Goal: Task Accomplishment & Management: Complete application form

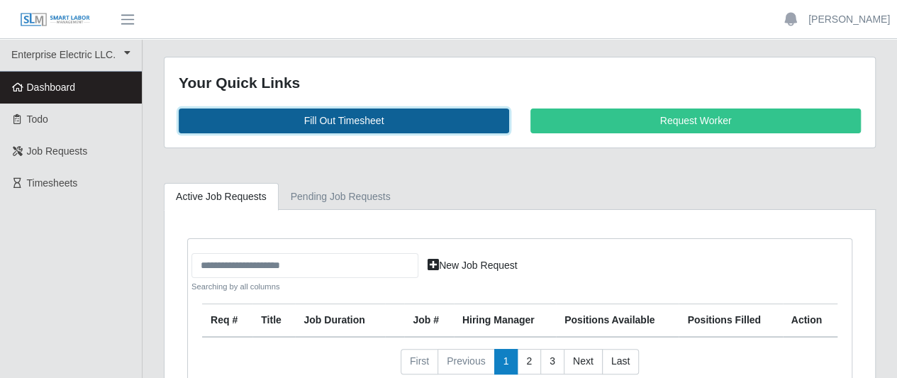
drag, startPoint x: 0, startPoint y: 0, endPoint x: 354, endPoint y: 118, distance: 373.6
click at [354, 118] on link "Fill Out Timesheet" at bounding box center [344, 120] width 330 height 25
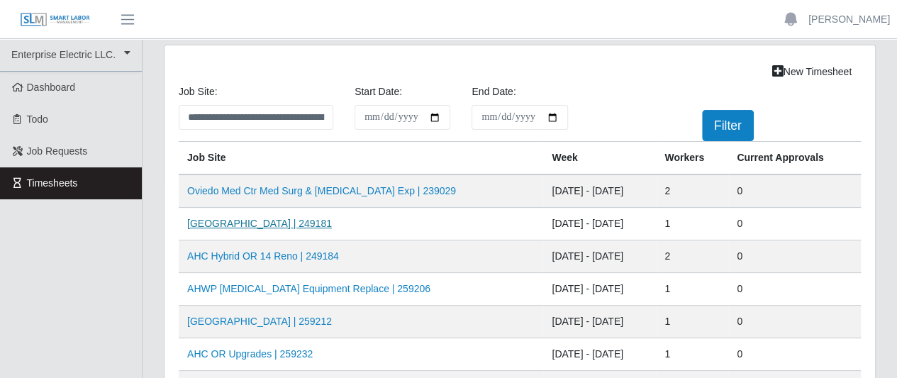
click at [264, 220] on link "[GEOGRAPHIC_DATA] | 249181" at bounding box center [259, 223] width 145 height 11
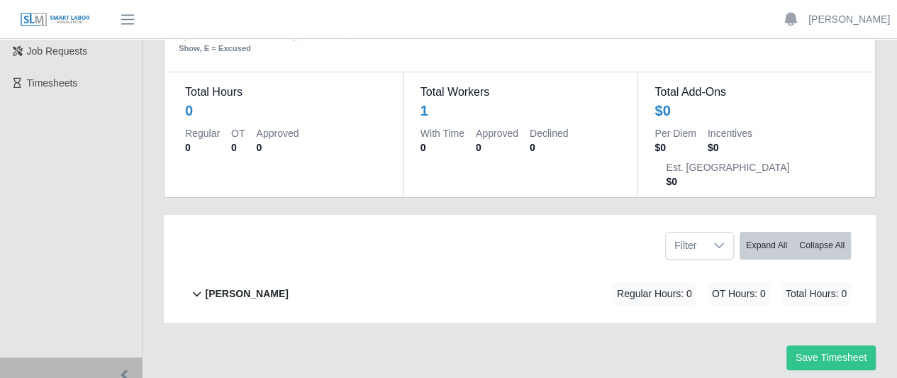
scroll to position [114, 0]
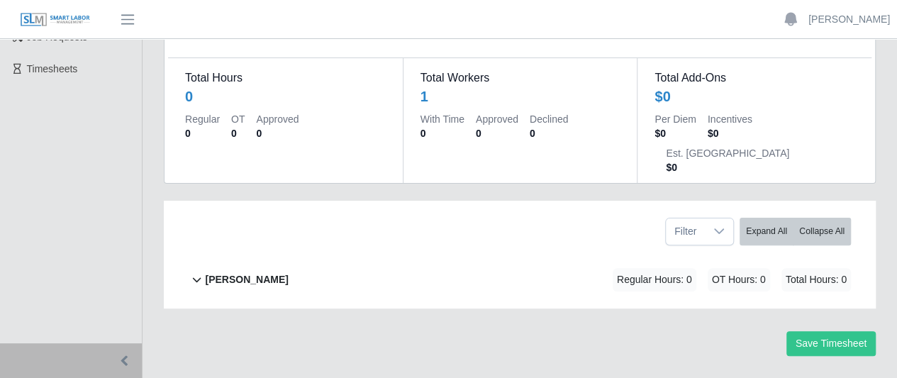
click at [213, 272] on b "[PERSON_NAME]" at bounding box center [246, 279] width 83 height 15
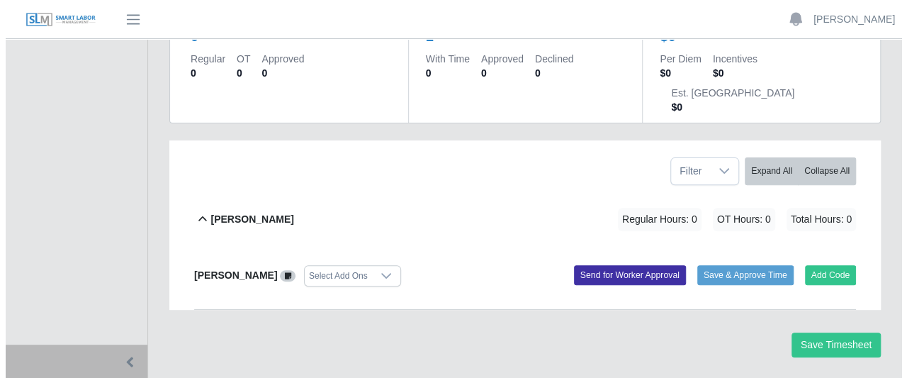
scroll to position [175, 0]
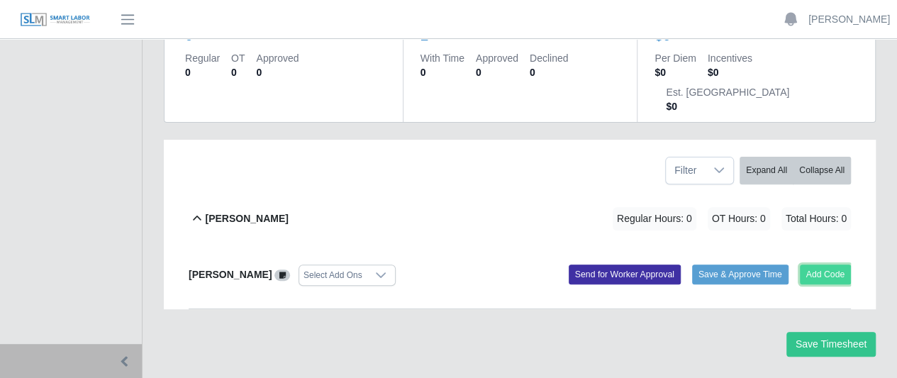
click at [837, 264] on button "Add Code" at bounding box center [825, 274] width 52 height 20
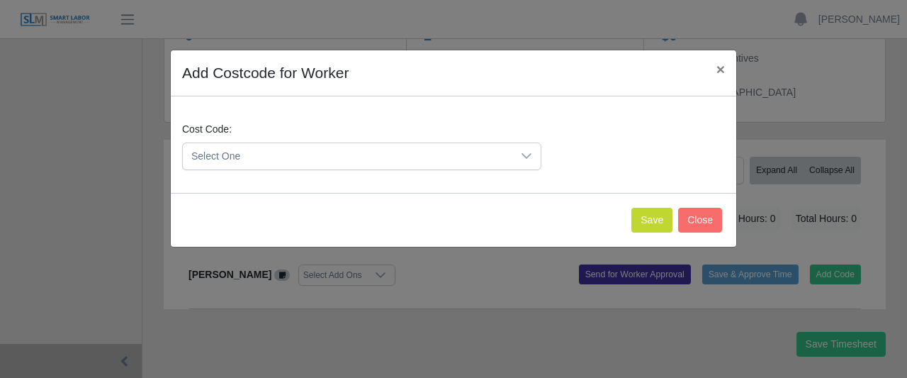
click at [534, 152] on div at bounding box center [526, 156] width 28 height 26
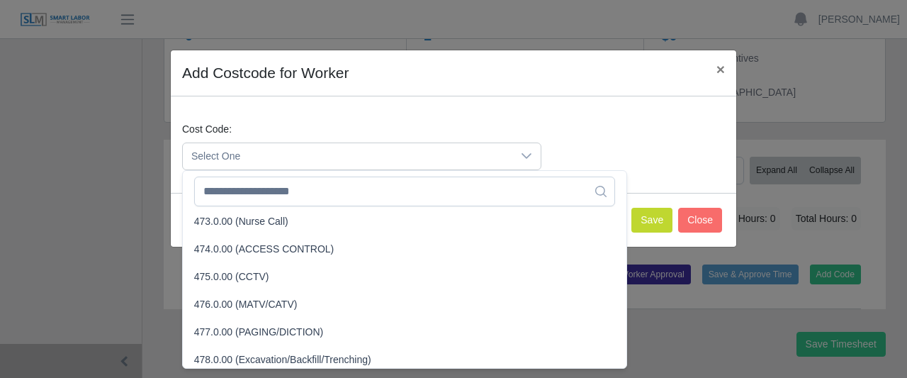
scroll to position [3060, 0]
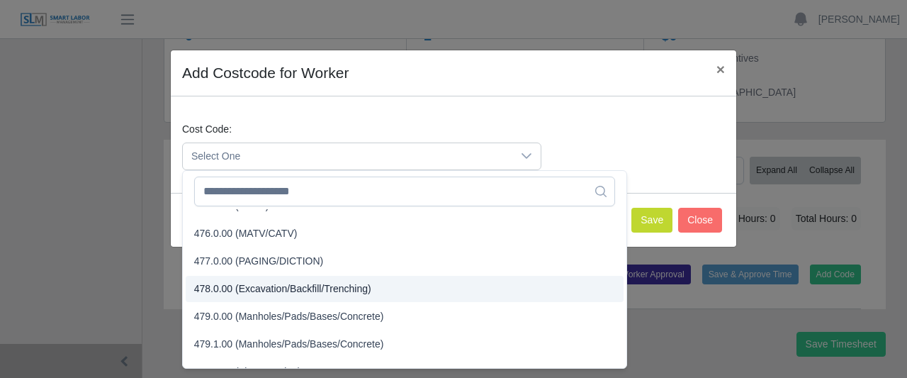
click at [316, 285] on span "478.0.00 (Excavation/Backfill/Trenching)" at bounding box center [282, 288] width 177 height 15
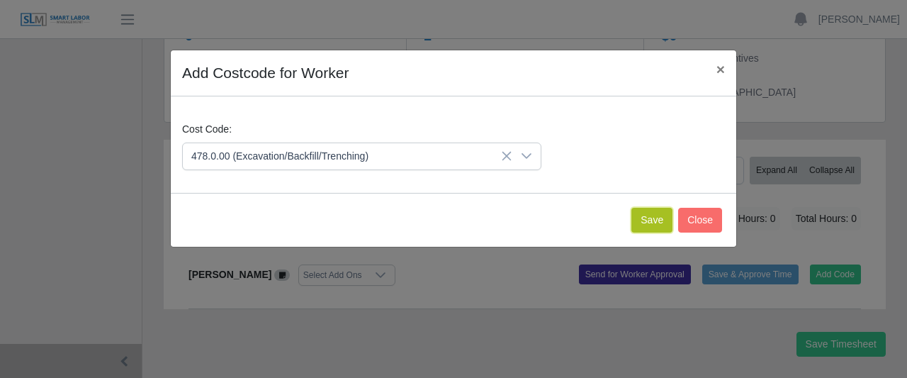
click at [646, 219] on button "Save" at bounding box center [652, 220] width 41 height 25
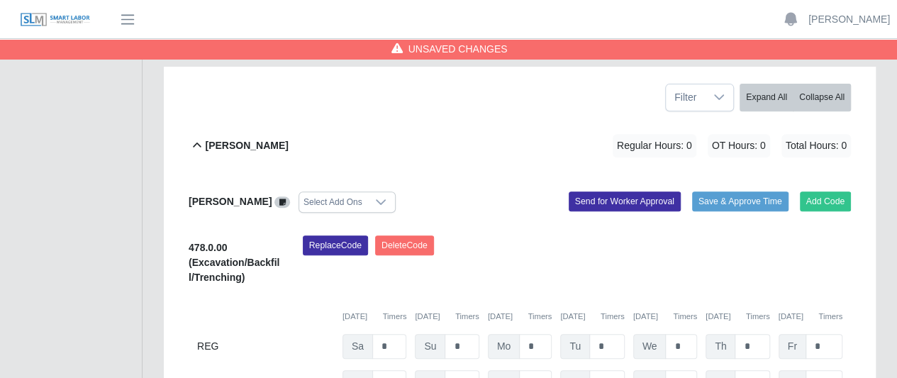
scroll to position [281, 0]
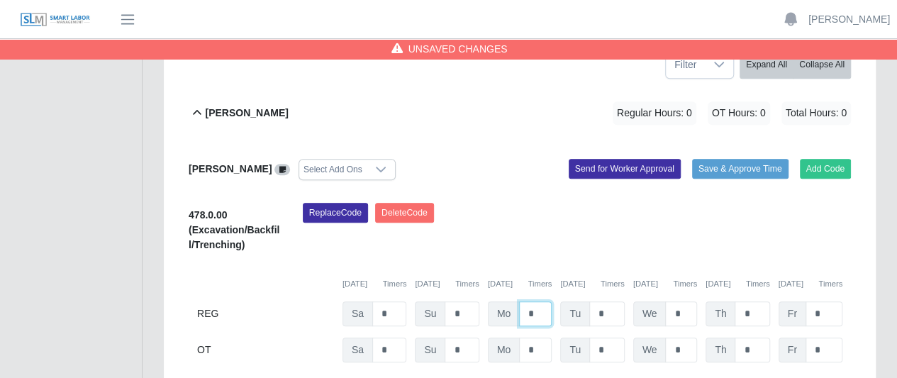
click at [540, 301] on input "*" at bounding box center [535, 313] width 33 height 25
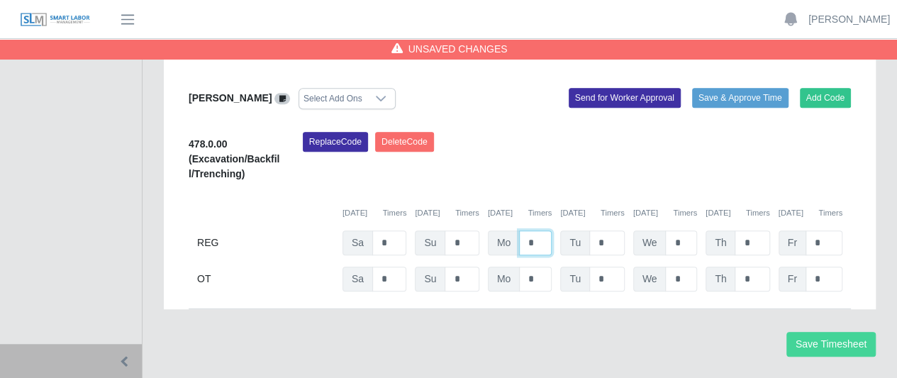
type input "*"
click at [826, 332] on button "Save Timesheet" at bounding box center [830, 344] width 89 height 25
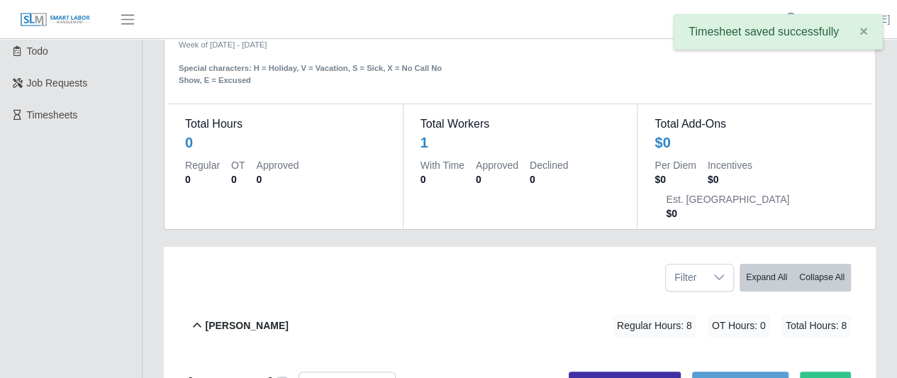
scroll to position [0, 0]
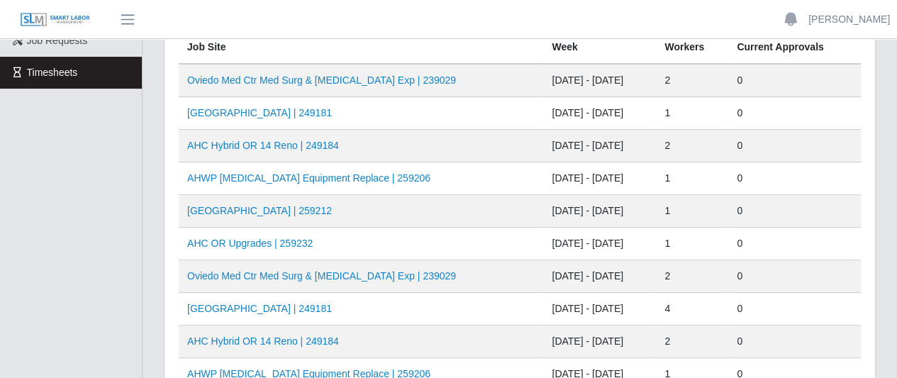
scroll to position [142, 0]
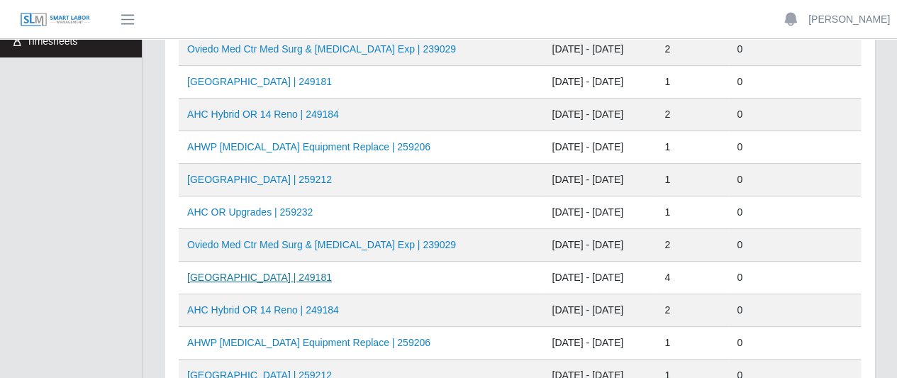
click at [299, 273] on link "AH Celebration Tower | 249181" at bounding box center [259, 276] width 145 height 11
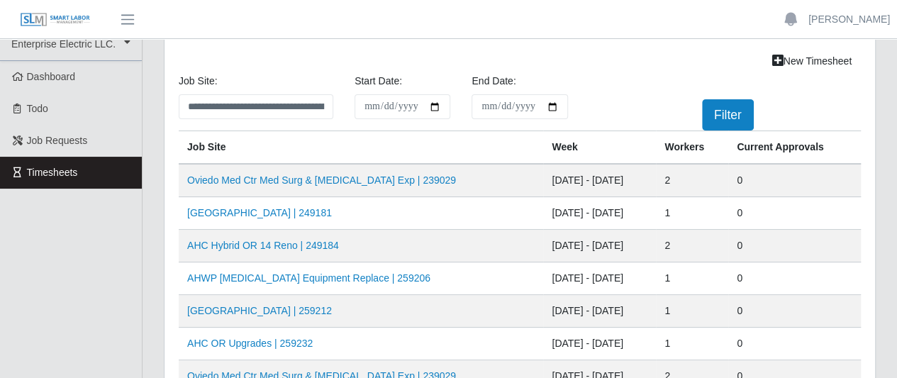
scroll to position [71, 0]
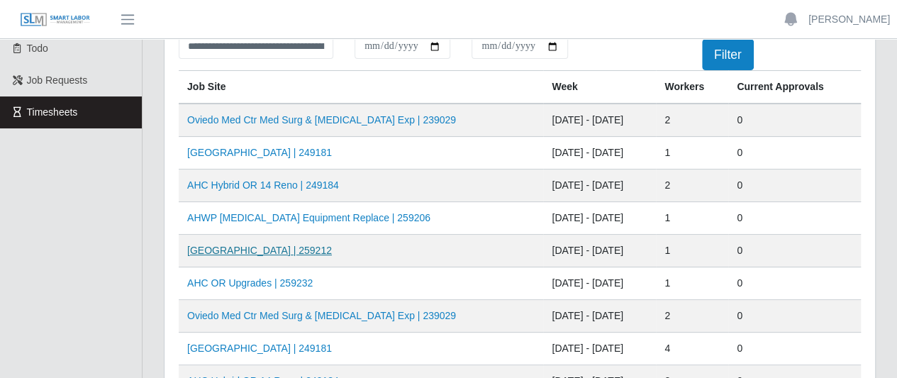
click at [291, 249] on link "[GEOGRAPHIC_DATA] | 259212" at bounding box center [259, 250] width 145 height 11
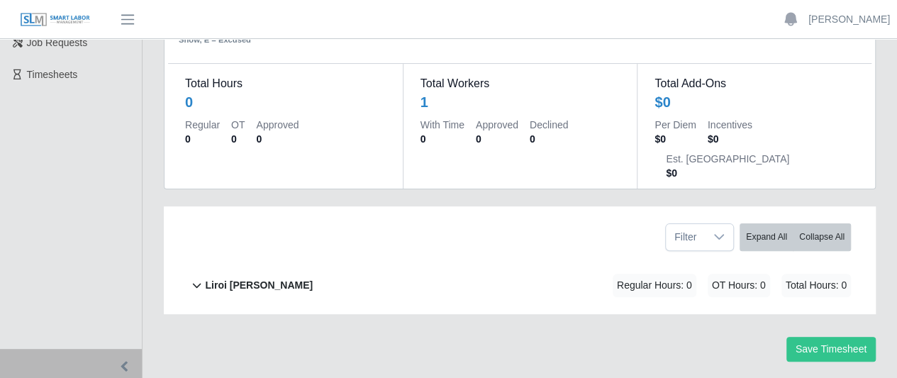
scroll to position [114, 0]
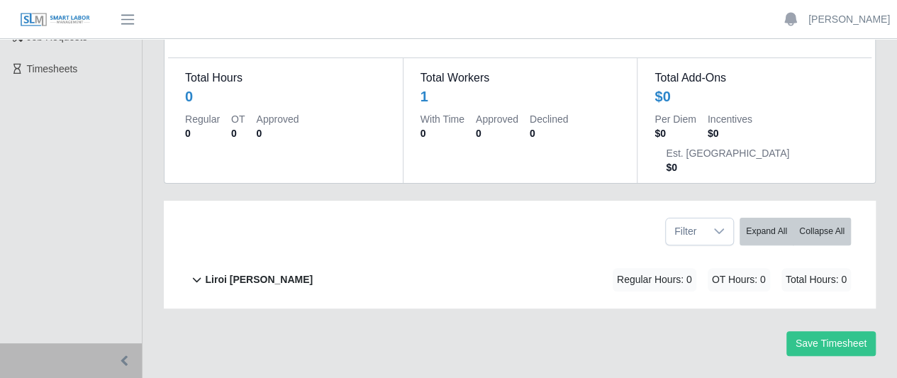
click at [265, 272] on b "Liroi [PERSON_NAME]" at bounding box center [259, 279] width 108 height 15
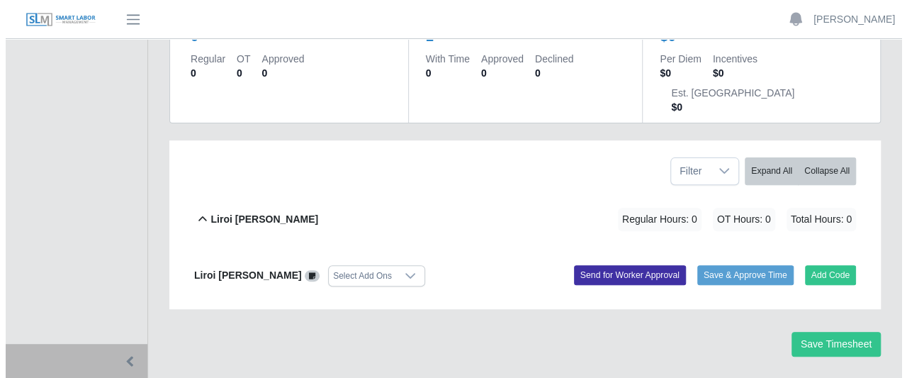
scroll to position [175, 0]
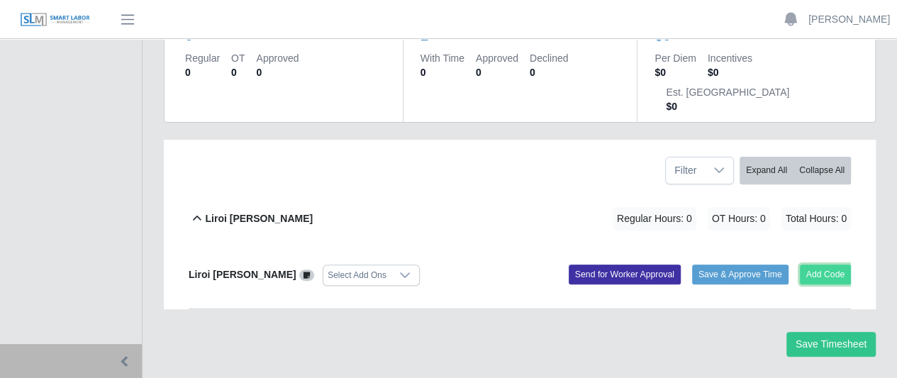
click at [818, 264] on button "Add Code" at bounding box center [825, 274] width 52 height 20
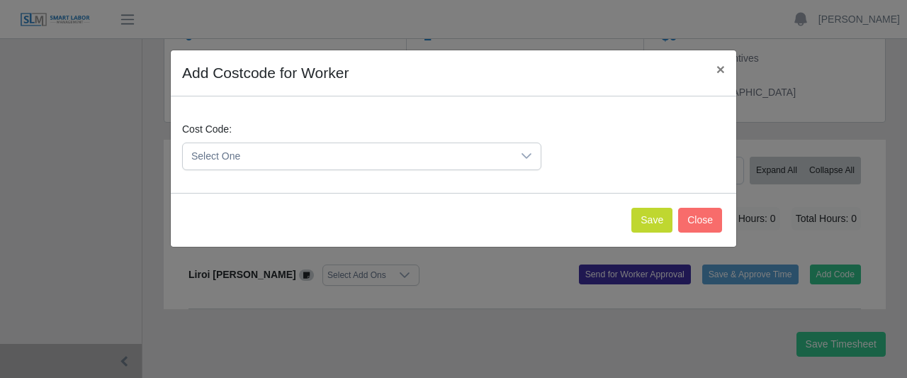
click at [522, 153] on icon at bounding box center [527, 156] width 10 height 6
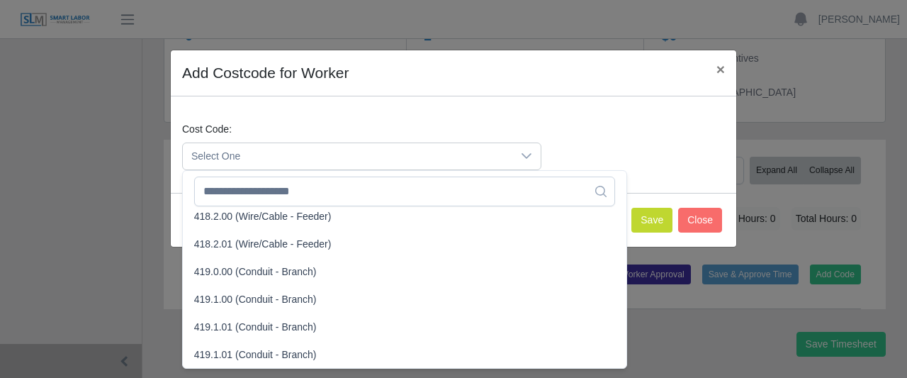
scroll to position [768, 0]
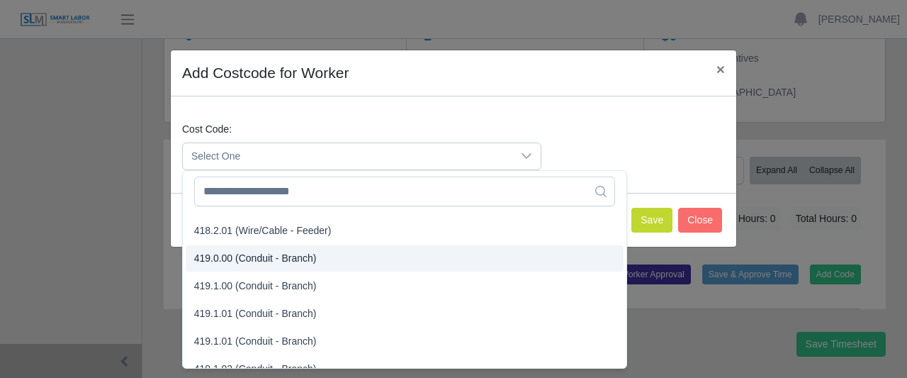
click at [300, 254] on span "419.0.00 (Conduit - Branch)" at bounding box center [255, 258] width 123 height 15
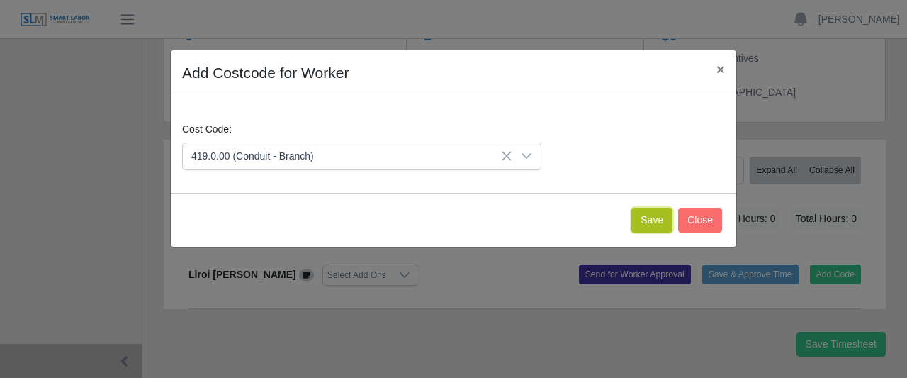
click at [651, 220] on button "Save" at bounding box center [652, 220] width 41 height 25
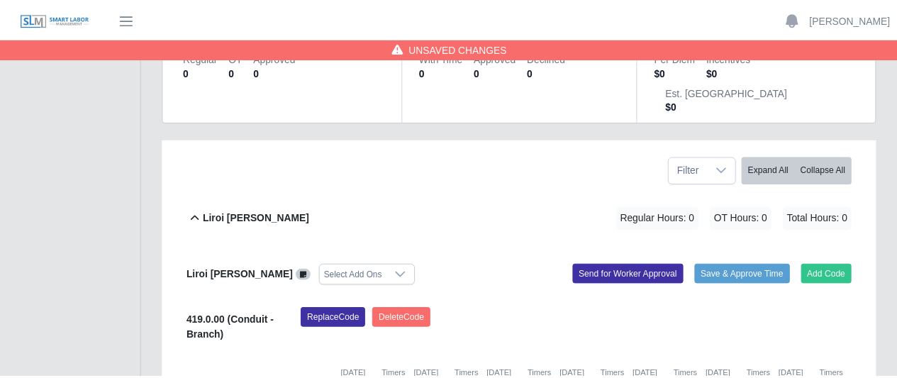
scroll to position [336, 0]
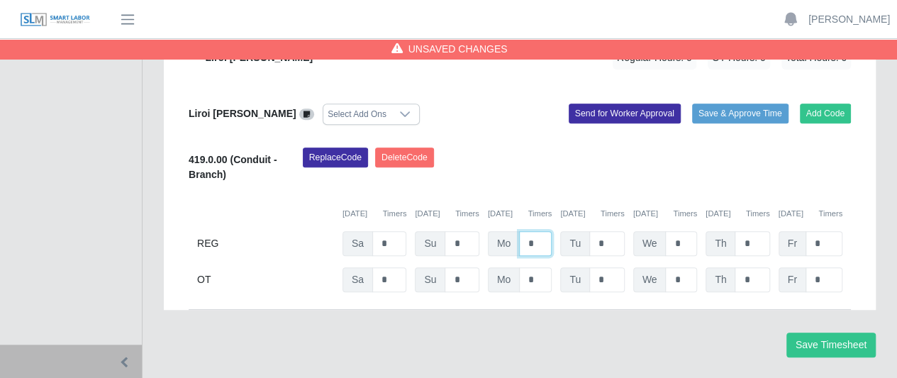
click at [537, 231] on input "*" at bounding box center [535, 243] width 33 height 25
type input "*"
click at [806, 332] on button "Save Timesheet" at bounding box center [830, 344] width 89 height 25
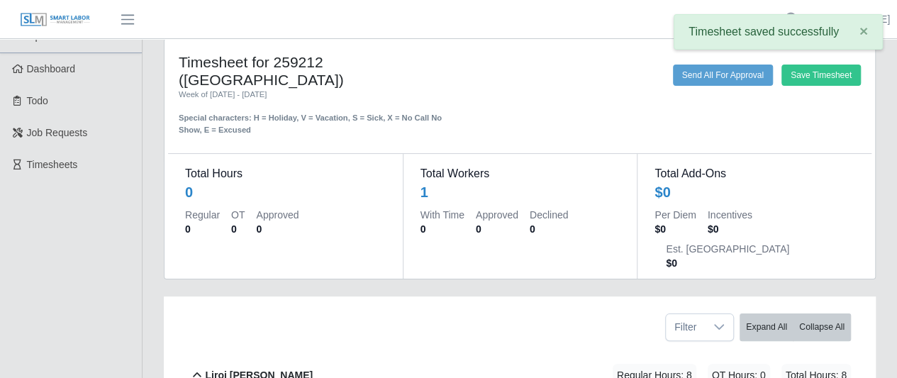
scroll to position [0, 0]
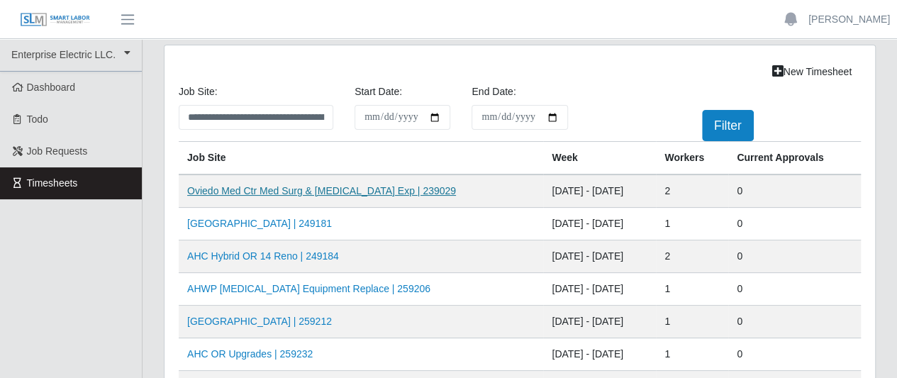
click at [258, 190] on link "Oviedo Med Ctr Med Surg & [MEDICAL_DATA] Exp | 239029" at bounding box center [321, 190] width 269 height 11
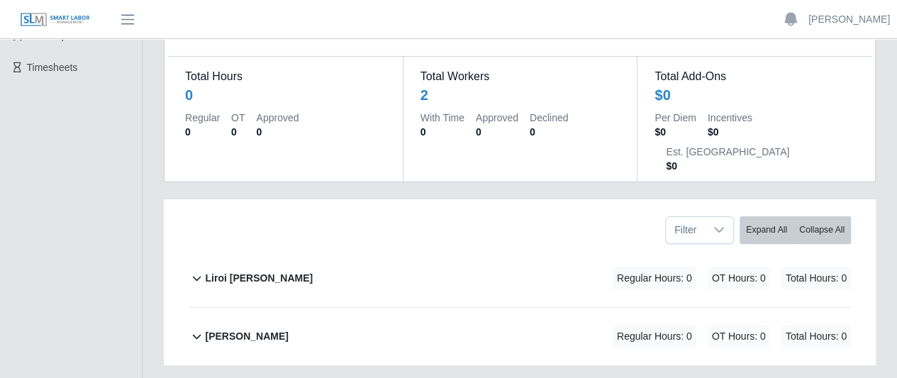
scroll to position [30, 0]
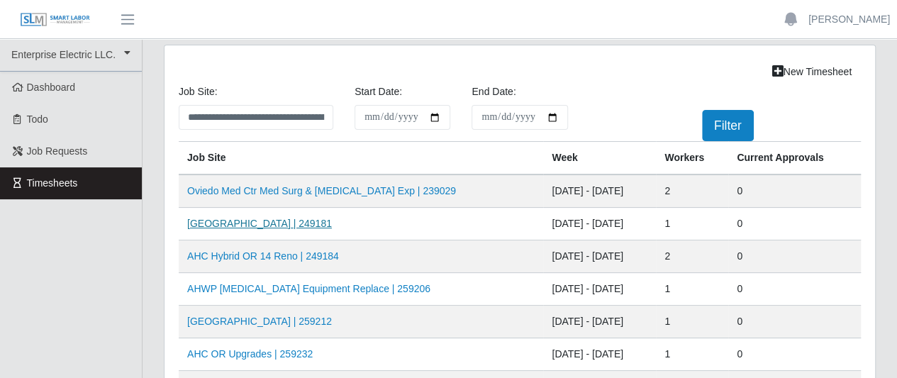
click at [228, 222] on link "[GEOGRAPHIC_DATA] | 249181" at bounding box center [259, 223] width 145 height 11
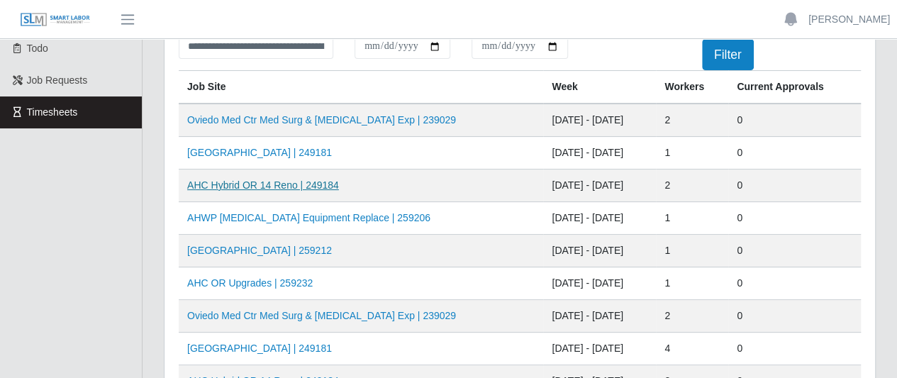
click at [296, 179] on link "AHC Hybrid OR 14 Reno | 249184" at bounding box center [263, 184] width 152 height 11
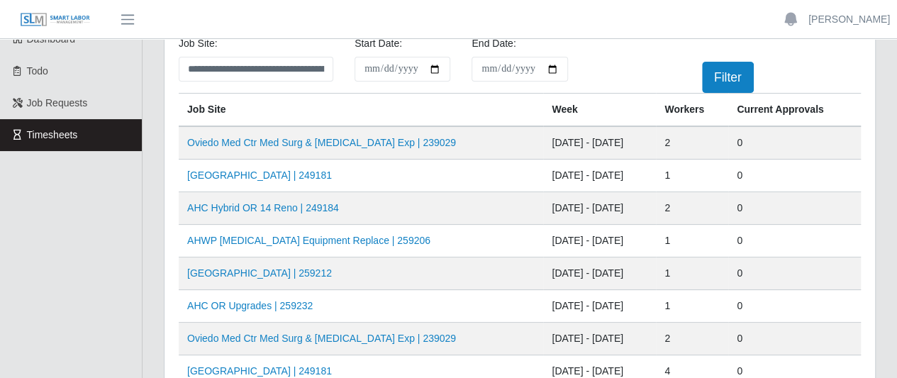
scroll to position [71, 0]
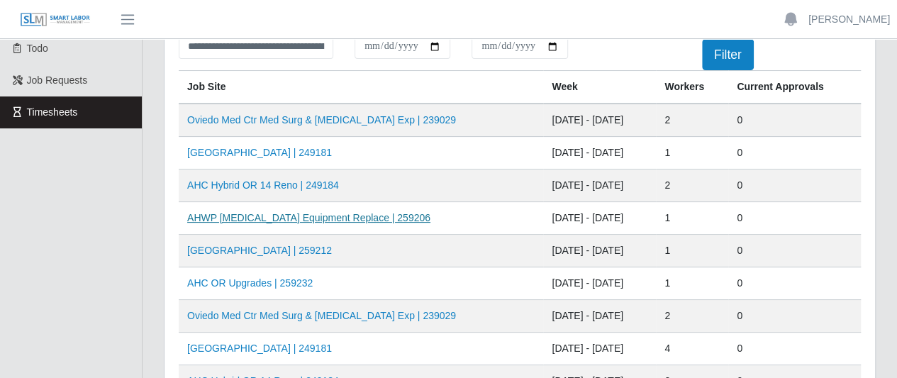
click at [282, 215] on link "AHWP [MEDICAL_DATA] Equipment Replace | 259206" at bounding box center [308, 217] width 243 height 11
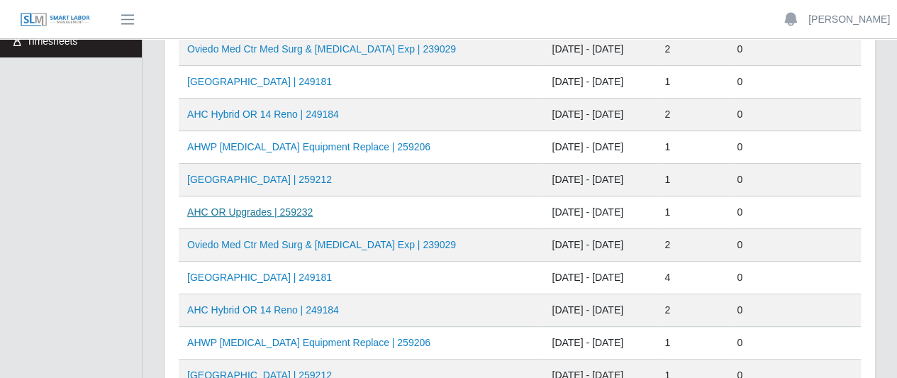
click at [275, 214] on link "AHC OR Upgrades | 259232" at bounding box center [249, 211] width 125 height 11
